Goal: Information Seeking & Learning: Understand process/instructions

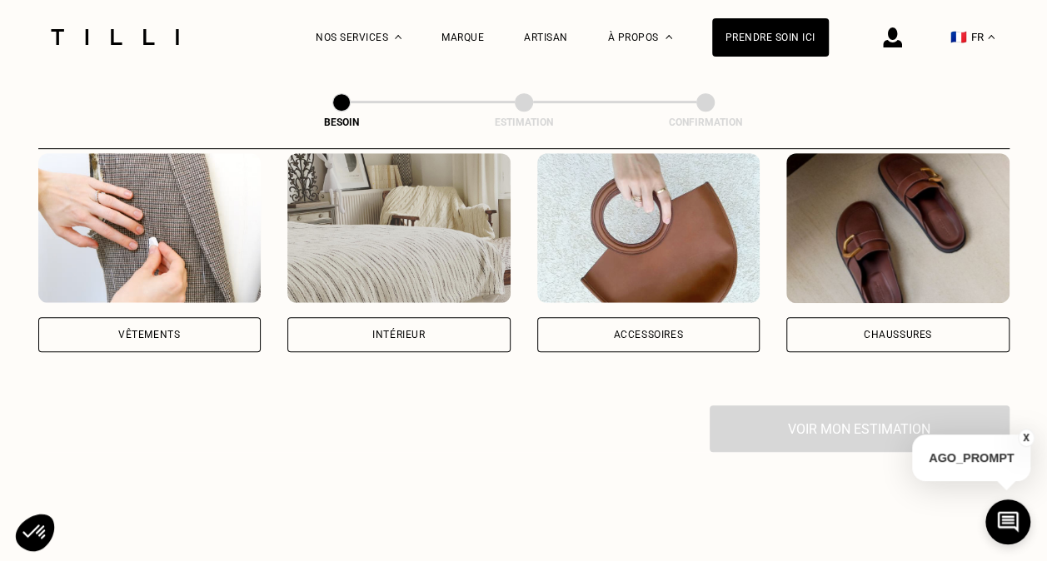
scroll to position [416, 0]
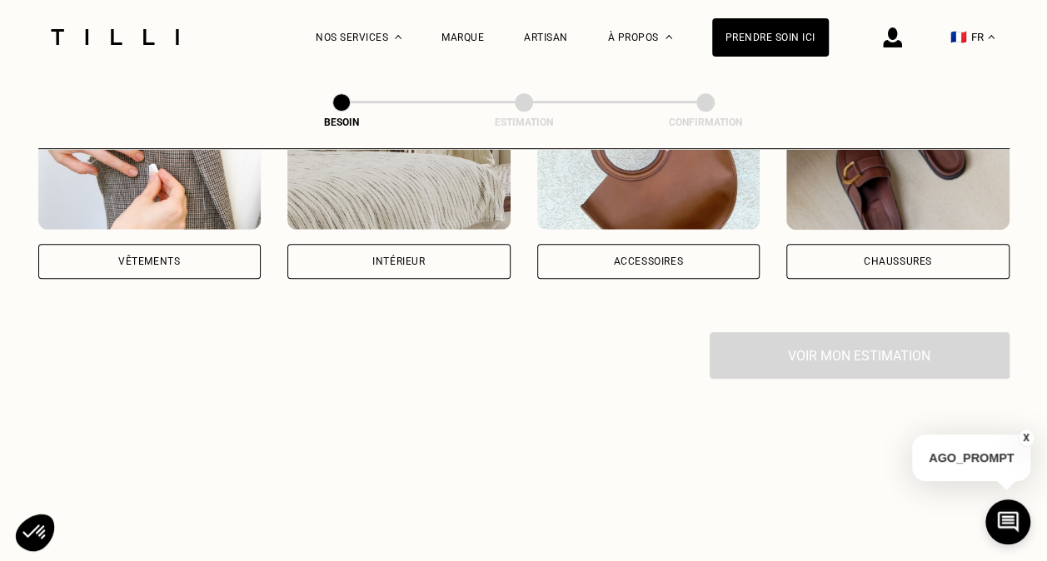
click at [182, 244] on div "Vêtements" at bounding box center [149, 261] width 223 height 35
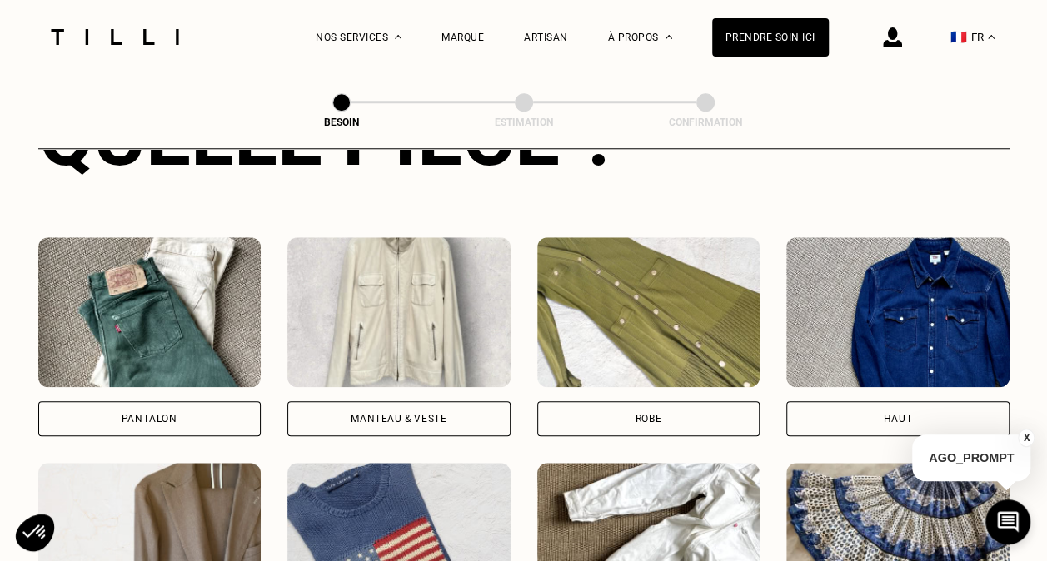
click at [316, 340] on img at bounding box center [398, 312] width 223 height 150
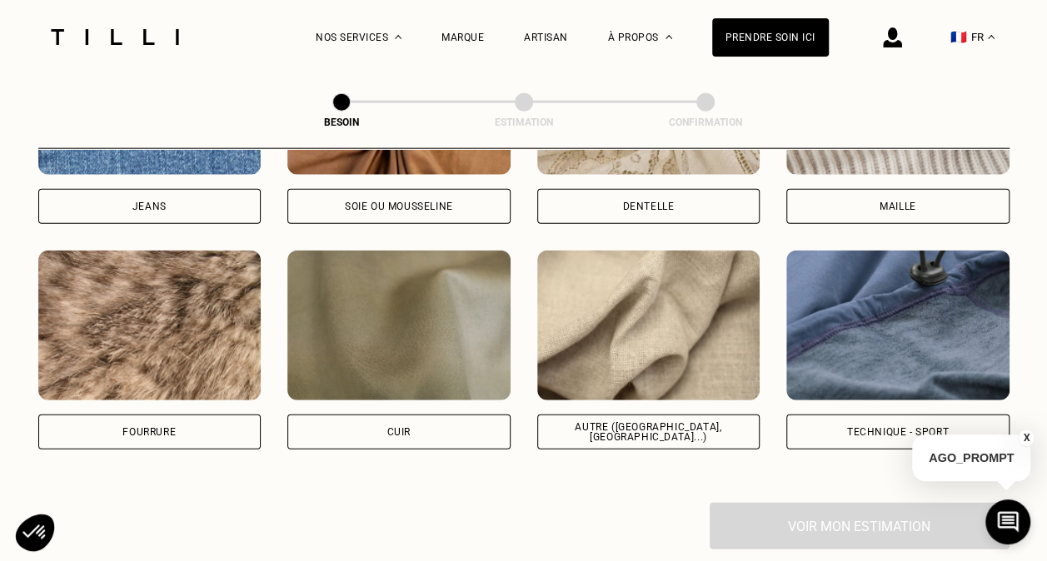
scroll to position [1949, 0]
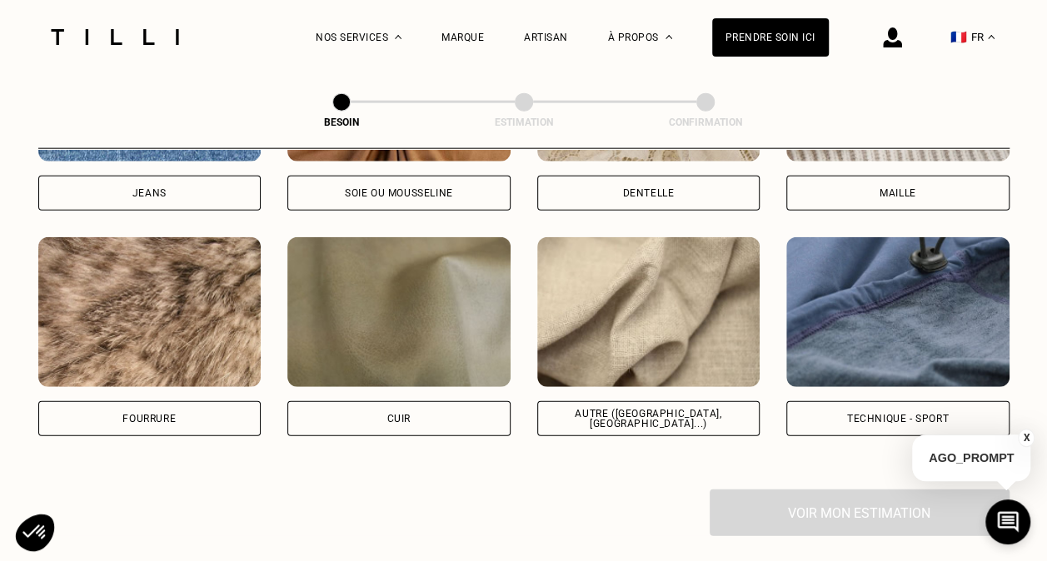
click at [613, 312] on img at bounding box center [648, 312] width 223 height 150
select select "FR"
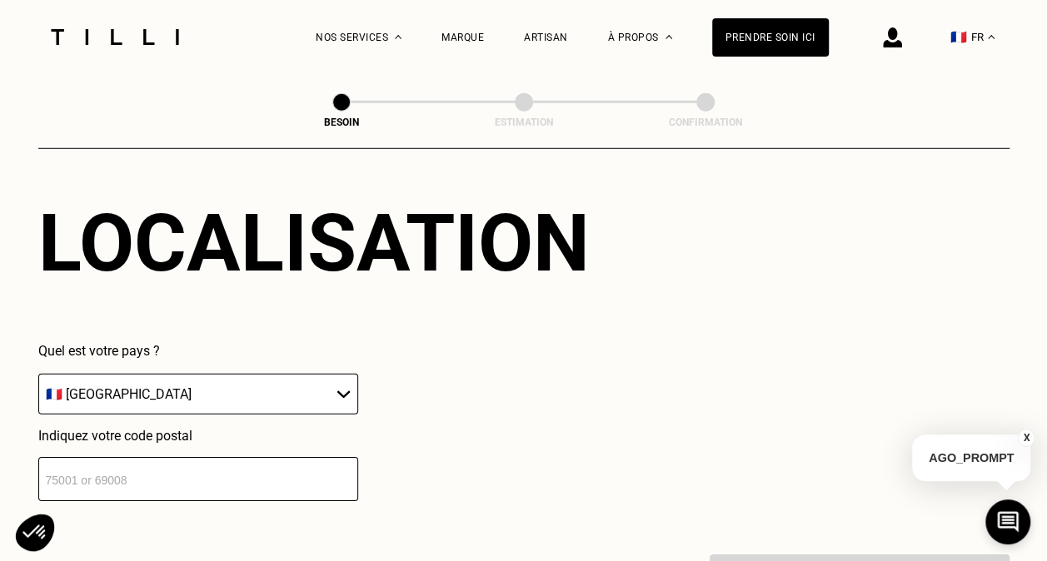
scroll to position [2312, 0]
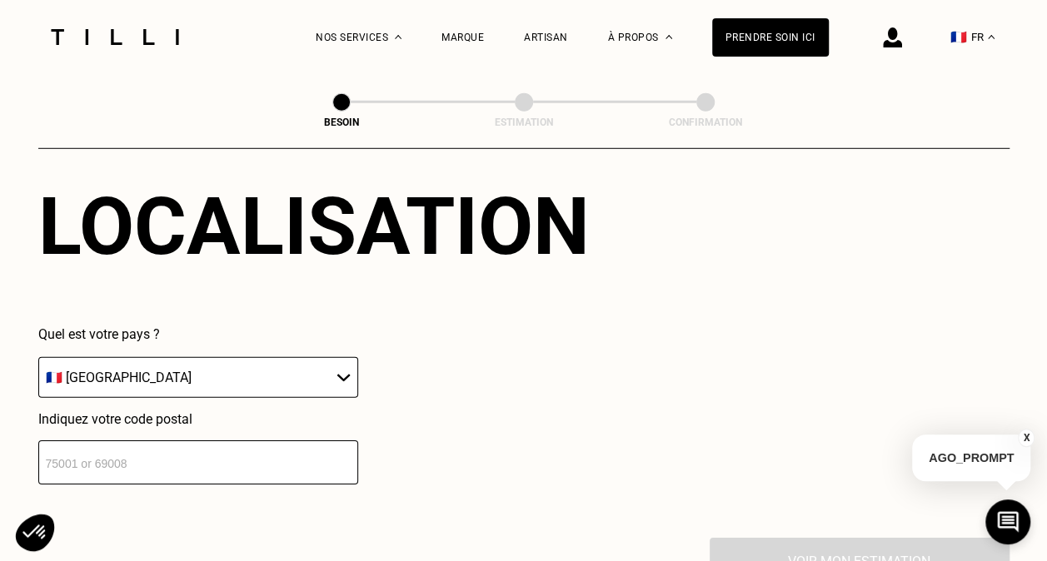
click at [223, 357] on select "🇩🇪 [GEOGRAPHIC_DATA] 🇦🇹 [GEOGRAPHIC_DATA] 🇧🇪 [GEOGRAPHIC_DATA] 🇧🇬 Bulgarie 🇨🇾 C…" at bounding box center [198, 377] width 320 height 41
click at [192, 442] on input "number" at bounding box center [198, 463] width 320 height 44
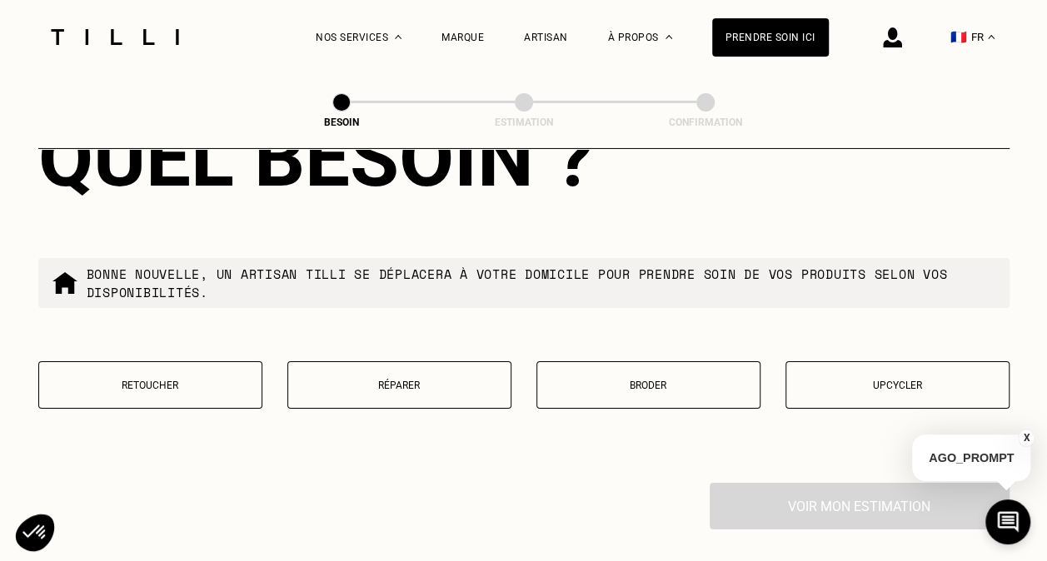
scroll to position [2817, 0]
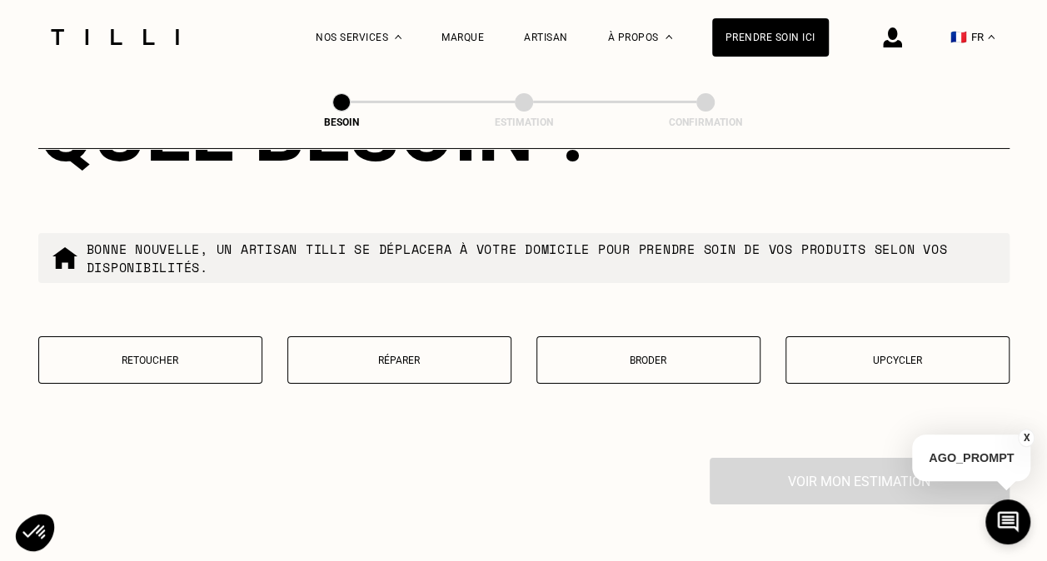
type input "75012"
click at [408, 355] on p "Réparer" at bounding box center [400, 361] width 206 height 12
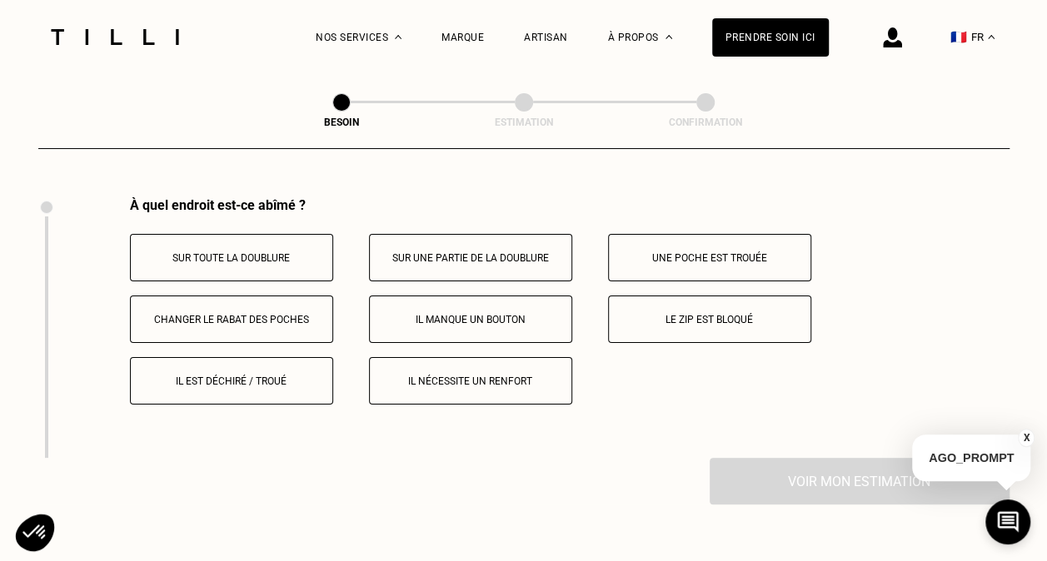
scroll to position [3079, 0]
click at [217, 252] on p "Sur toute la doublure" at bounding box center [231, 258] width 185 height 12
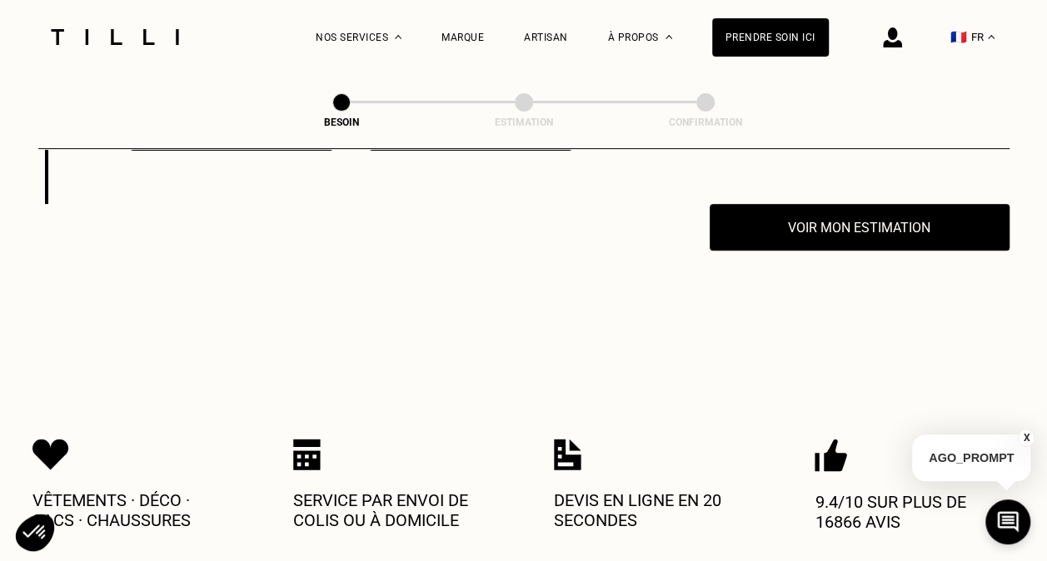
scroll to position [3339, 0]
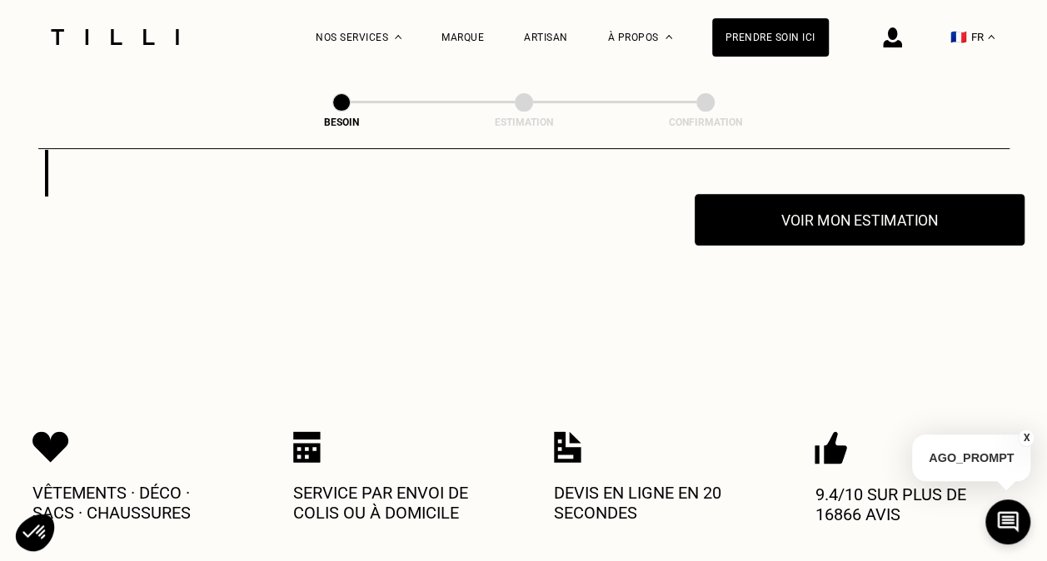
click at [844, 215] on button "Voir mon estimation" at bounding box center [860, 220] width 330 height 52
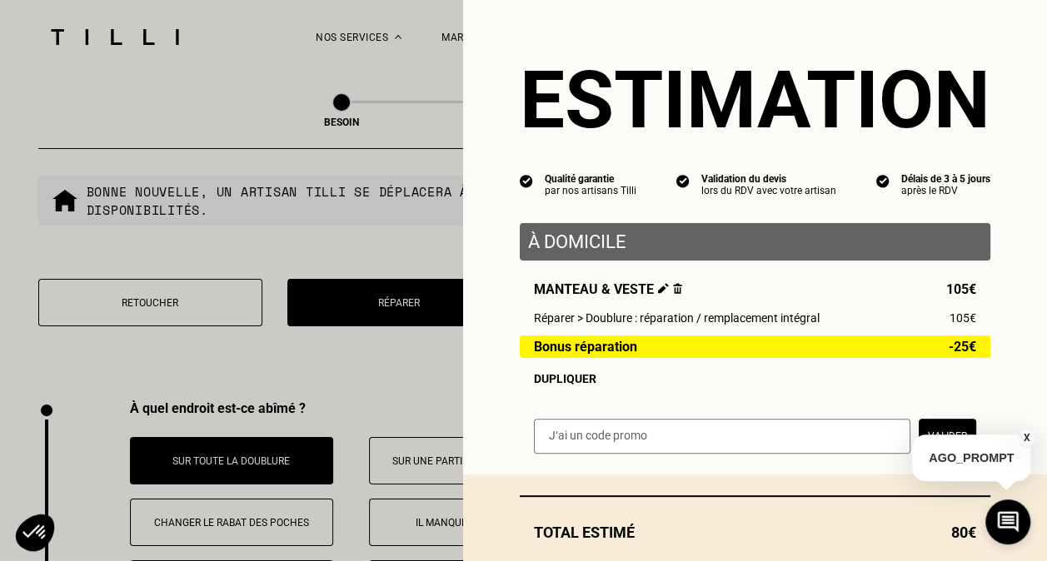
scroll to position [2756, 0]
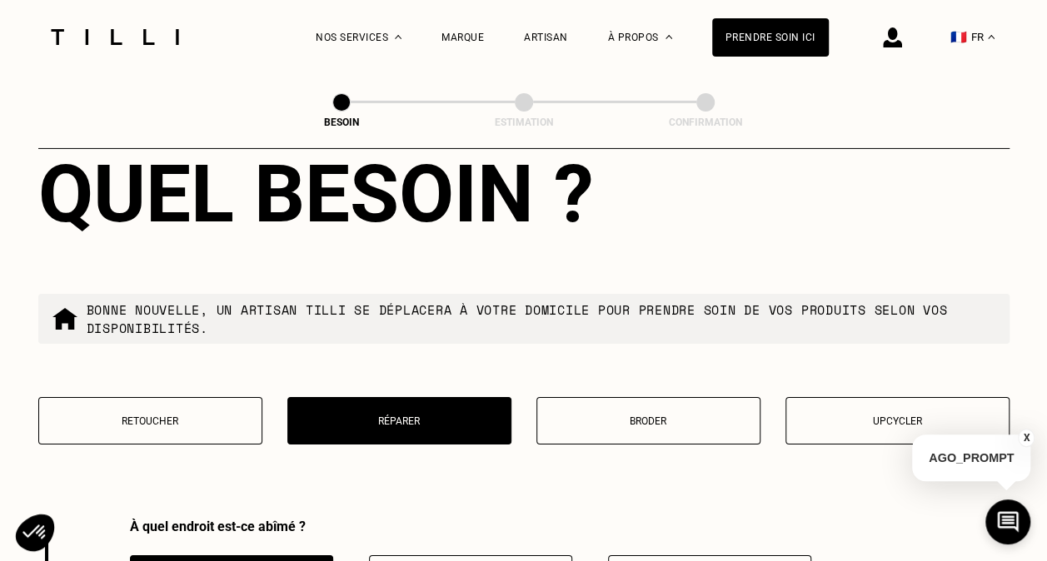
click at [986, 458] on p "AGO_PROMPT" at bounding box center [971, 458] width 118 height 47
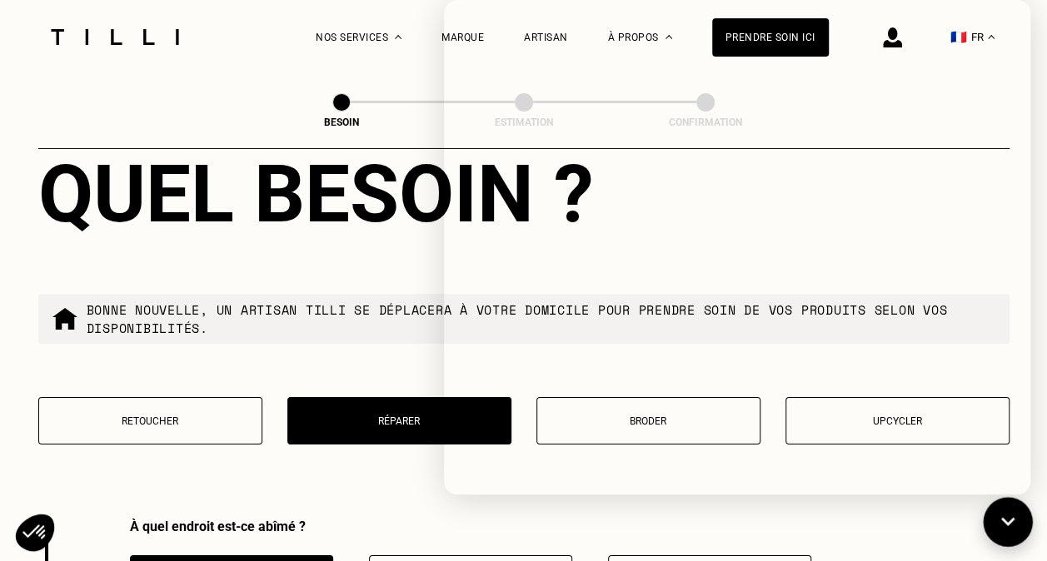
click at [1004, 531] on icon at bounding box center [1008, 523] width 27 height 44
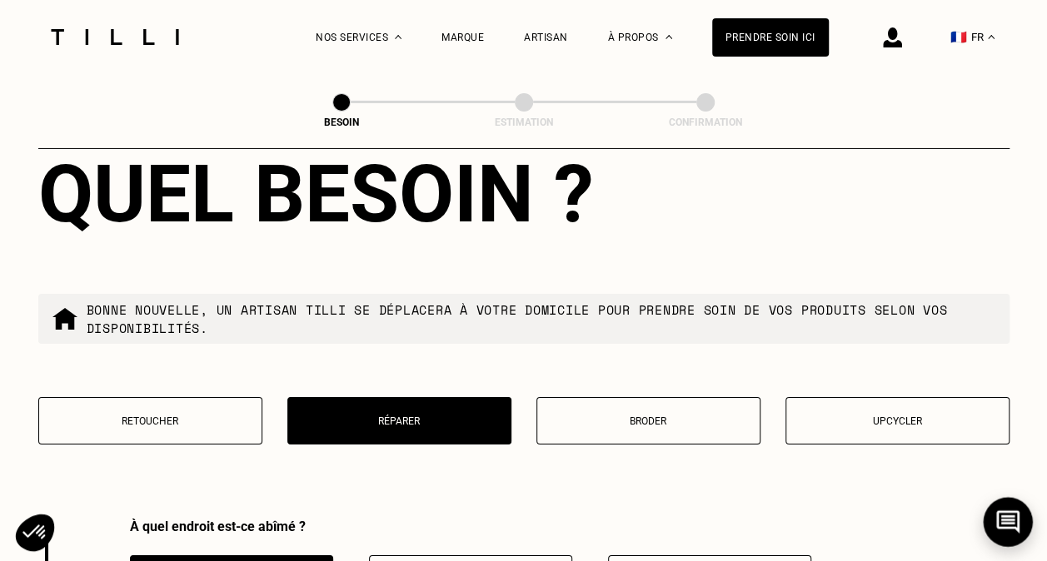
click at [1004, 531] on icon at bounding box center [1008, 523] width 27 height 44
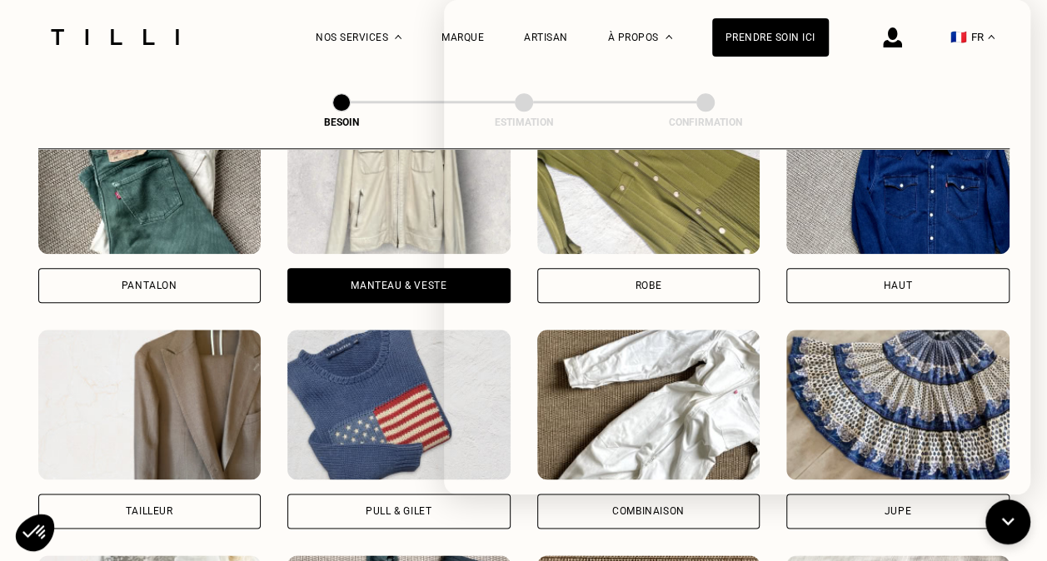
scroll to position [591, 0]
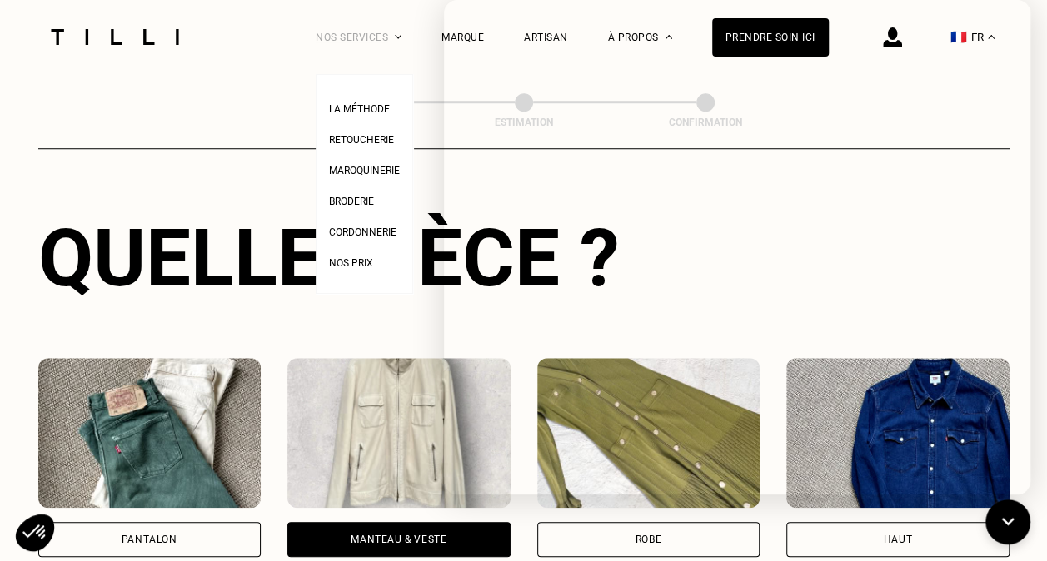
click at [345, 40] on div "Nos services" at bounding box center [359, 37] width 86 height 74
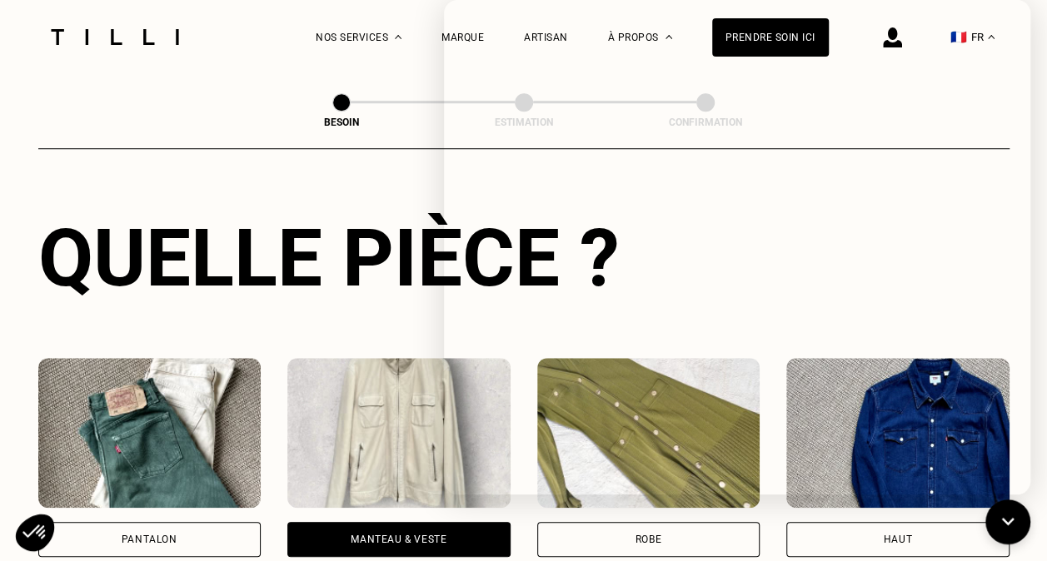
click at [182, 74] on div "Besoin Estimation Confirmation" at bounding box center [523, 111] width 971 height 76
click at [352, 88] on div "Besoin Estimation Confirmation" at bounding box center [523, 111] width 971 height 76
click at [122, 88] on div "Besoin Estimation Confirmation" at bounding box center [523, 111] width 971 height 76
click at [118, 57] on div at bounding box center [115, 37] width 140 height 74
click at [120, 37] on img at bounding box center [115, 37] width 140 height 16
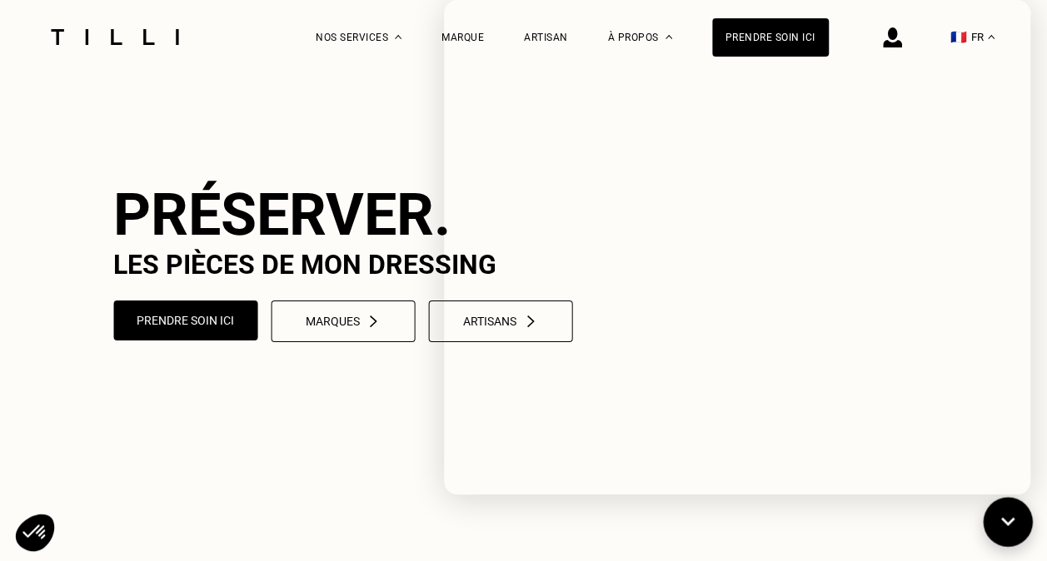
click at [1012, 511] on icon at bounding box center [1008, 523] width 27 height 44
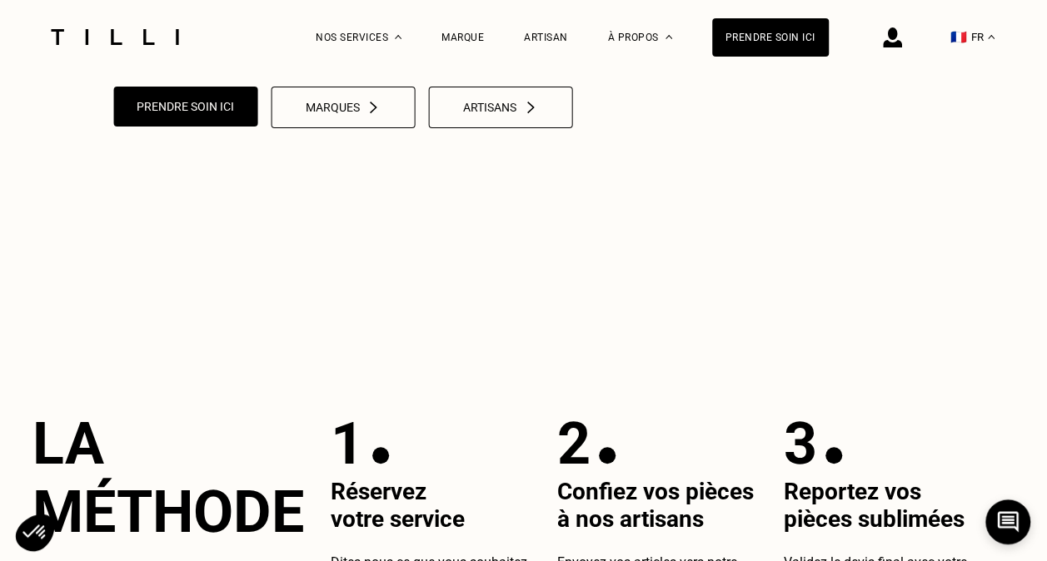
scroll to position [250, 0]
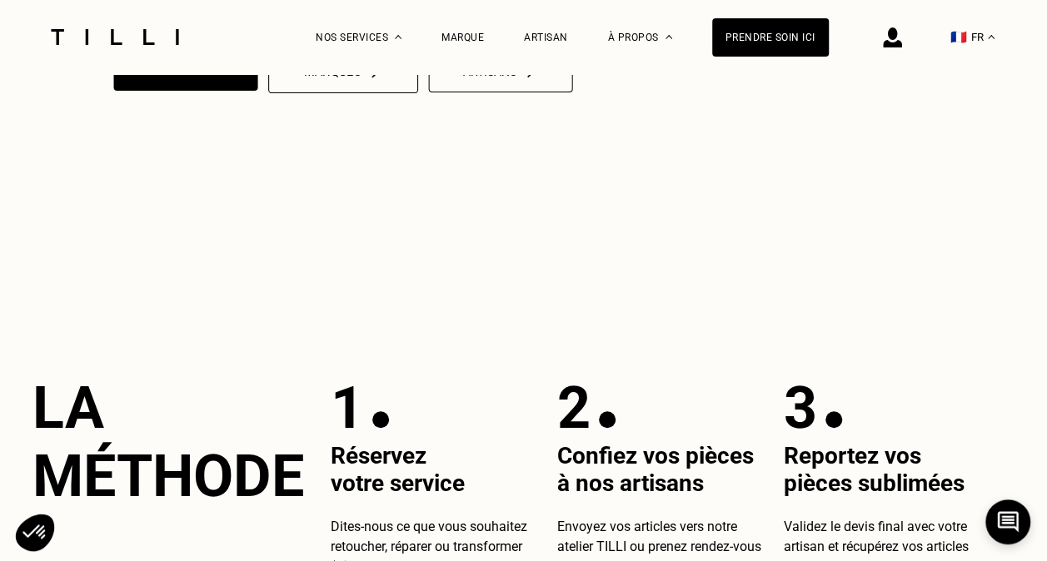
click at [405, 93] on button "Marques" at bounding box center [343, 71] width 150 height 43
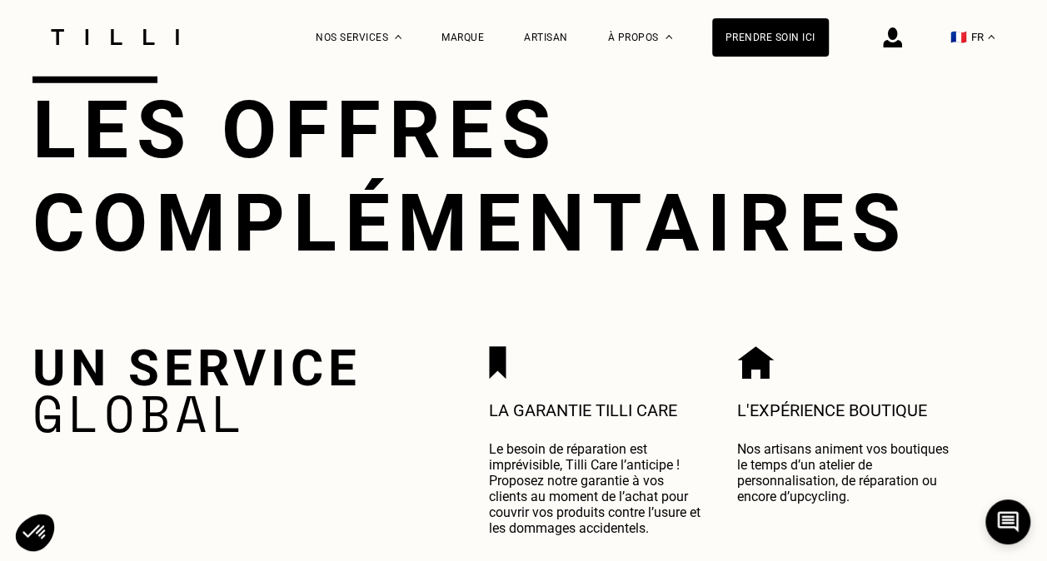
scroll to position [5414, 0]
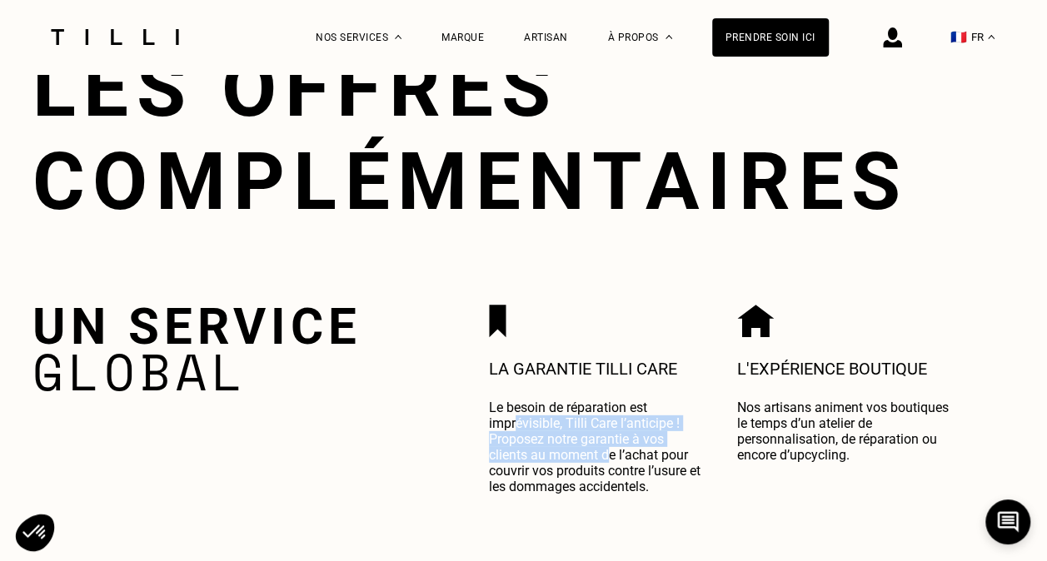
drag, startPoint x: 521, startPoint y: 421, endPoint x: 613, endPoint y: 456, distance: 98.9
click at [613, 456] on p "Le besoin de réparation est imprévisible, Tilli Care l’anticipe ! Proposez notr…" at bounding box center [595, 447] width 212 height 95
click at [608, 450] on p "Le besoin de réparation est imprévisible, Tilli Care l’anticipe ! Proposez notr…" at bounding box center [595, 447] width 212 height 95
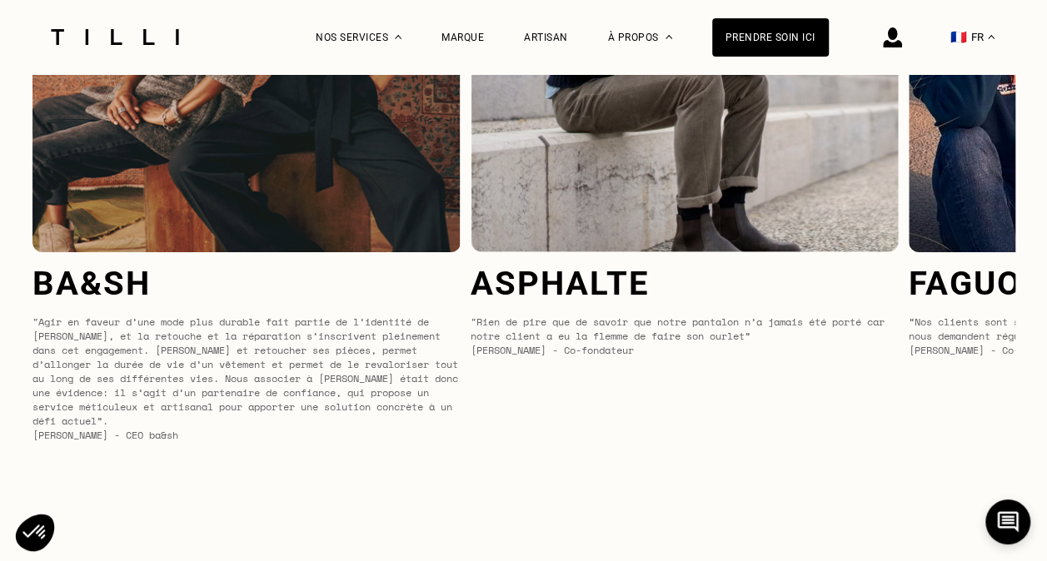
scroll to position [6247, 0]
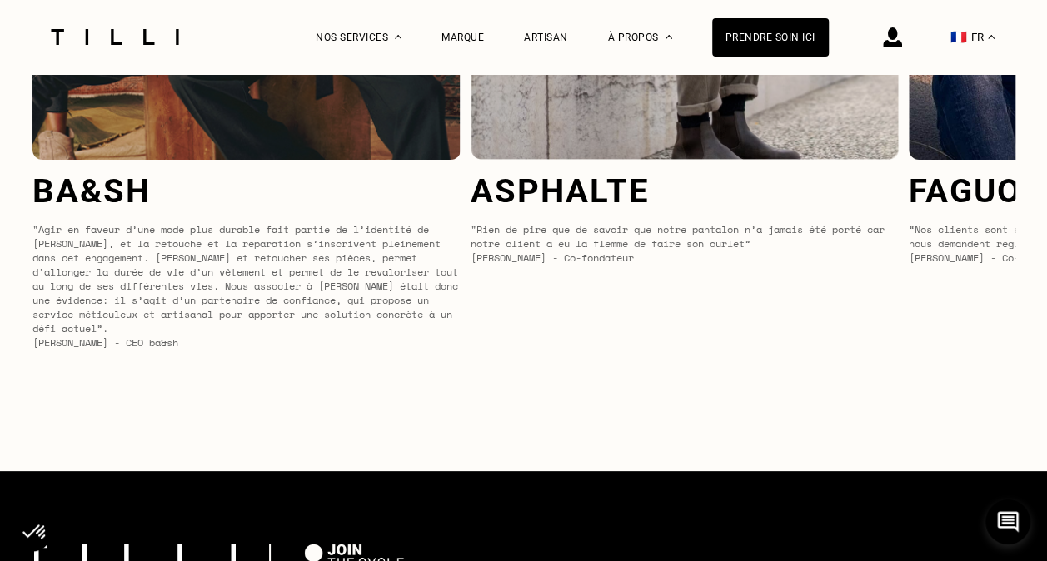
drag, startPoint x: 615, startPoint y: 374, endPoint x: 333, endPoint y: 373, distance: 281.5
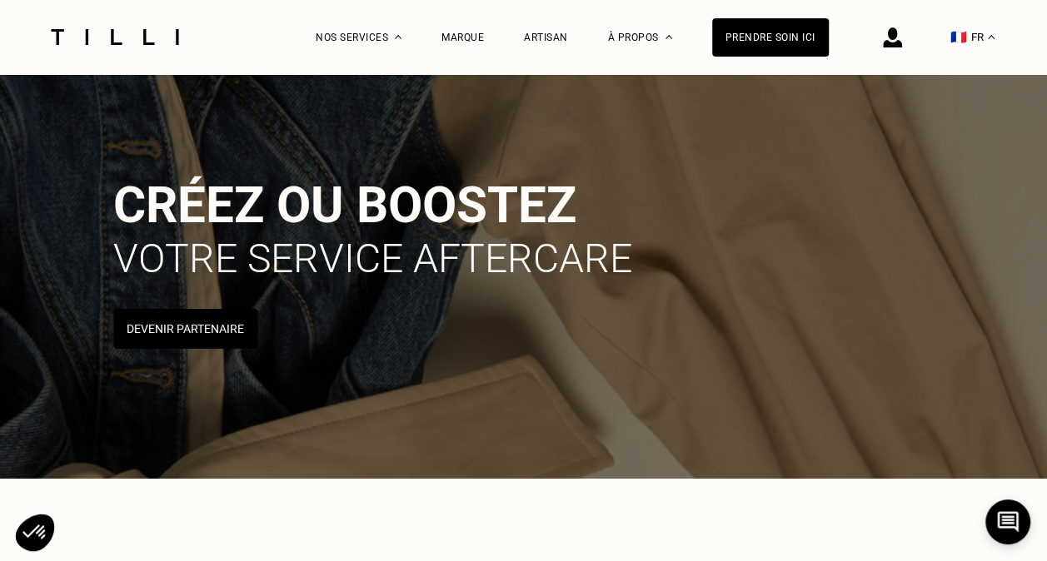
scroll to position [0, 0]
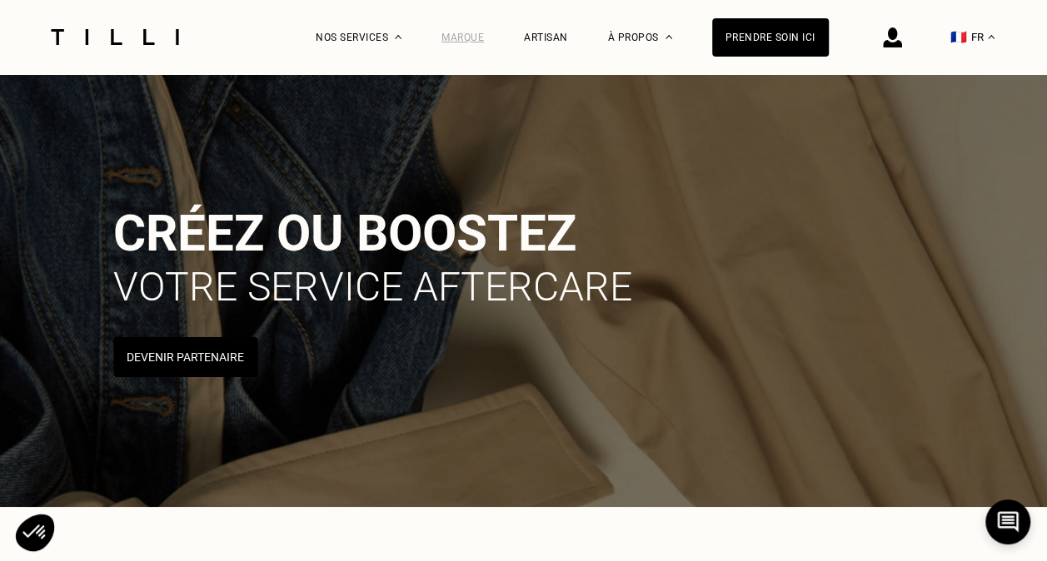
click at [476, 36] on div "Marque" at bounding box center [462, 38] width 42 height 12
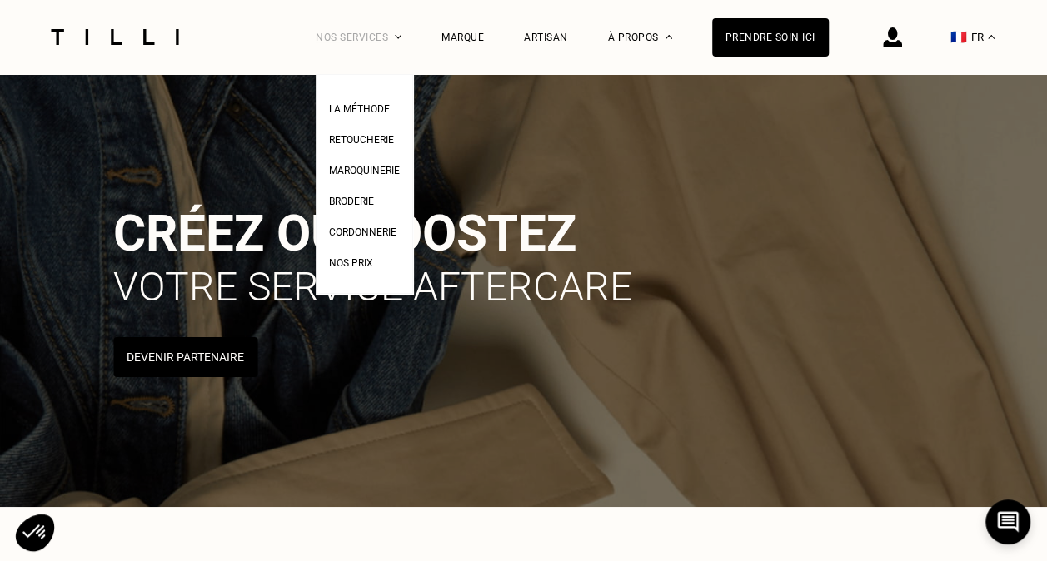
click at [360, 28] on div "Nos services" at bounding box center [359, 37] width 86 height 74
click at [364, 107] on span "La Méthode" at bounding box center [359, 109] width 61 height 12
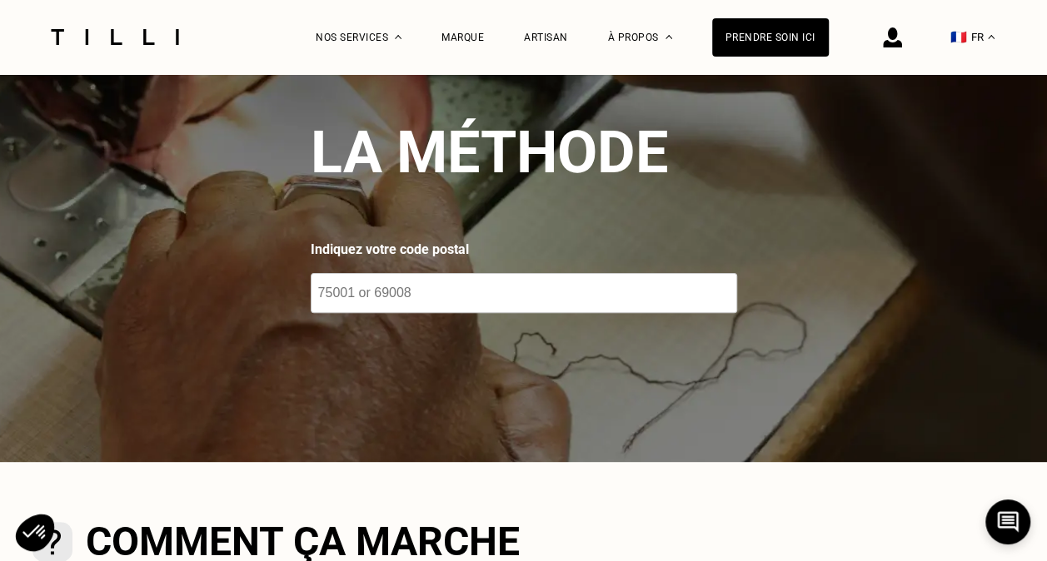
scroll to position [250, 0]
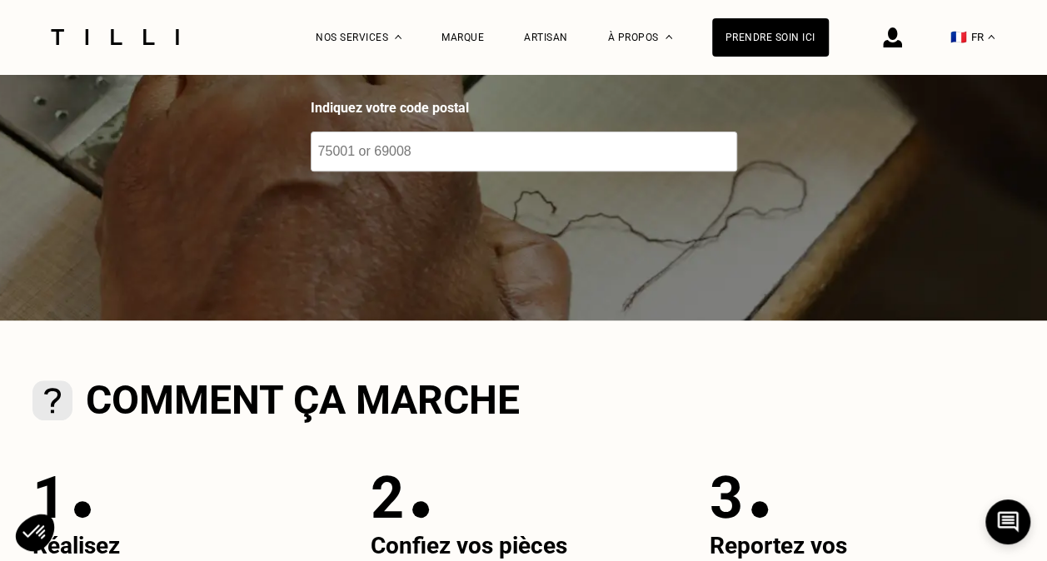
click at [411, 162] on input "number" at bounding box center [524, 152] width 426 height 40
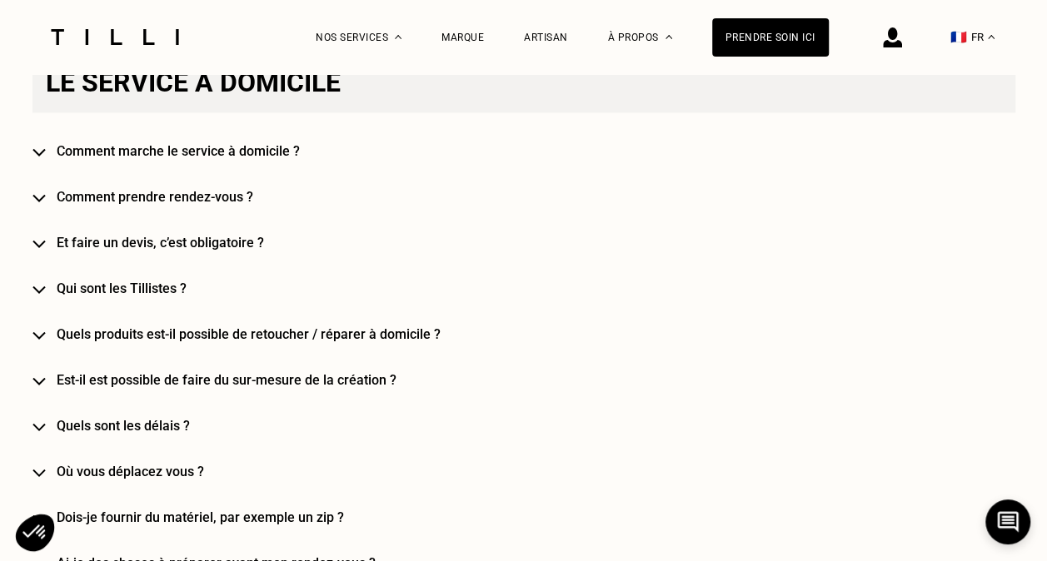
scroll to position [1499, 0]
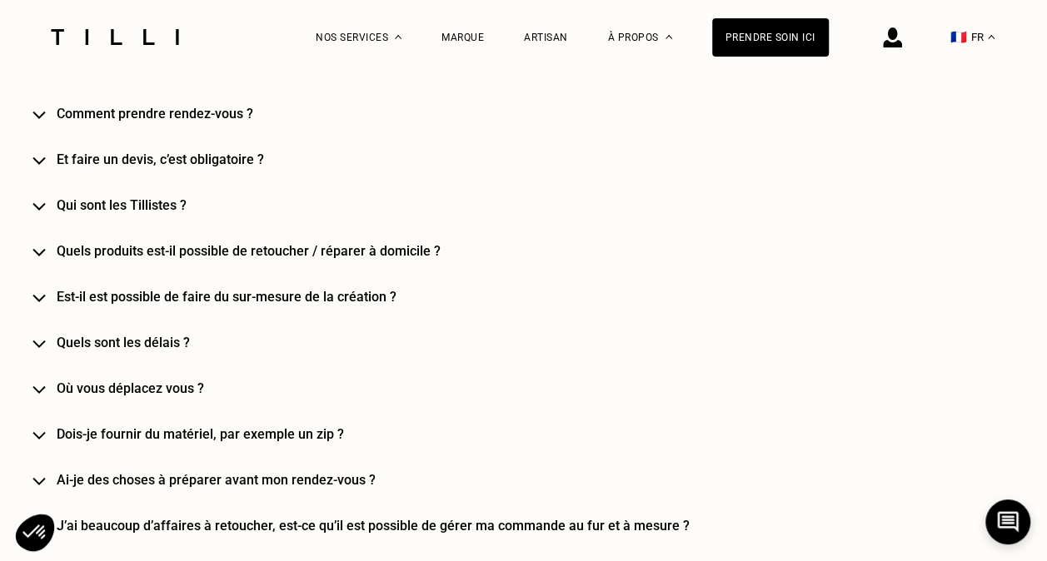
click at [347, 435] on h4 "Dois-je fournir du matériel, par exemple un zip ?" at bounding box center [548, 434] width 983 height 16
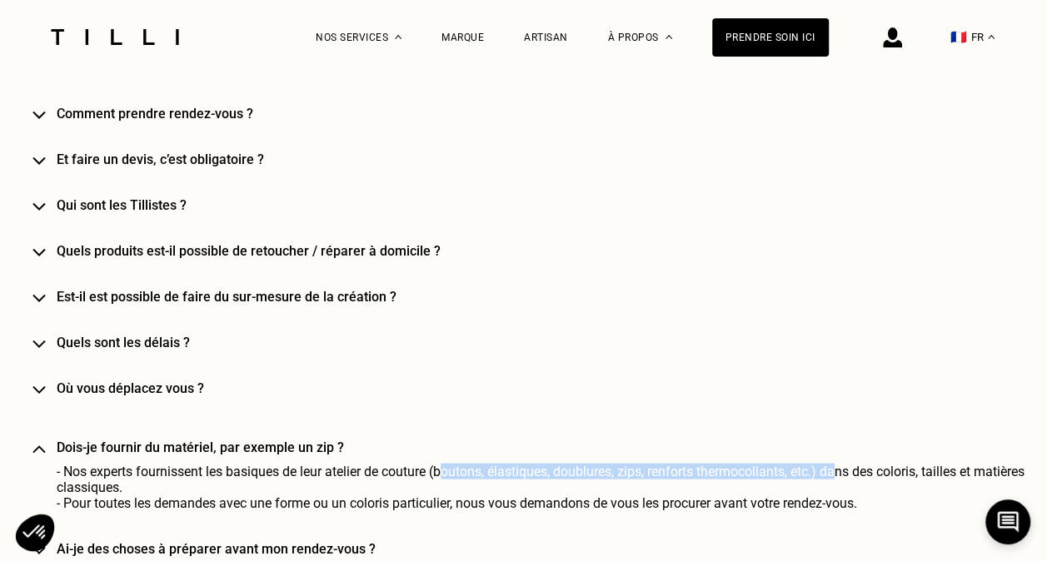
drag, startPoint x: 455, startPoint y: 480, endPoint x: 856, endPoint y: 480, distance: 401.5
click at [856, 480] on span "- Nos experts fournissent les basiques de leur atelier de couture (boutons, éla…" at bounding box center [541, 479] width 968 height 32
click at [755, 473] on span "- Nos experts fournissent les basiques de leur atelier de couture (boutons, éla…" at bounding box center [541, 479] width 968 height 32
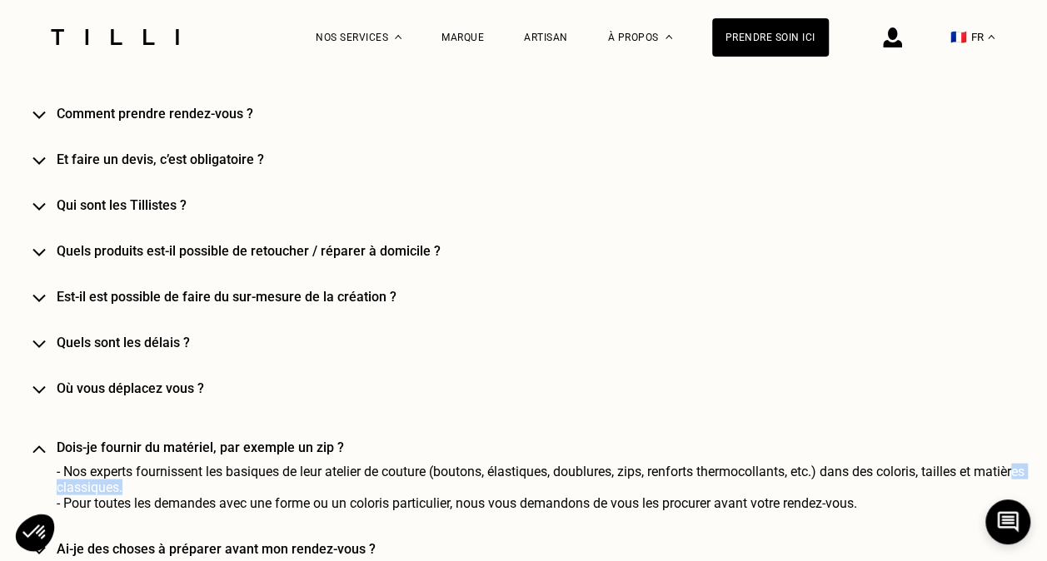
drag, startPoint x: 98, startPoint y: 490, endPoint x: 190, endPoint y: 496, distance: 91.8
click at [190, 495] on p "- Nos experts fournissent les basiques de leur atelier de couture (boutons, éla…" at bounding box center [548, 479] width 983 height 32
drag, startPoint x: 190, startPoint y: 496, endPoint x: 225, endPoint y: 490, distance: 35.5
click at [191, 495] on p "- Nos experts fournissent les basiques de leur atelier de couture (boutons, éla…" at bounding box center [548, 479] width 983 height 32
